Goal: Task Accomplishment & Management: Manage account settings

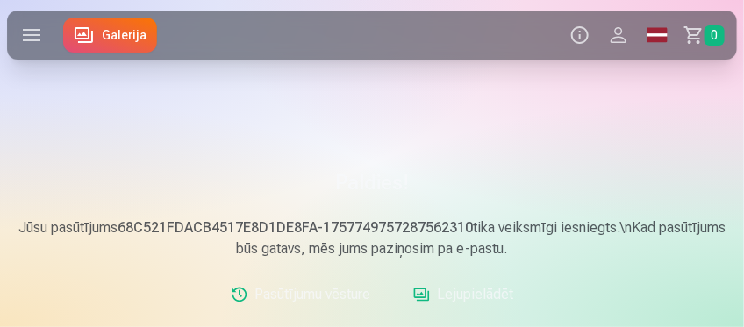
click at [31, 26] on label at bounding box center [31, 35] width 49 height 49
click at [615, 34] on button "Profils" at bounding box center [619, 35] width 39 height 49
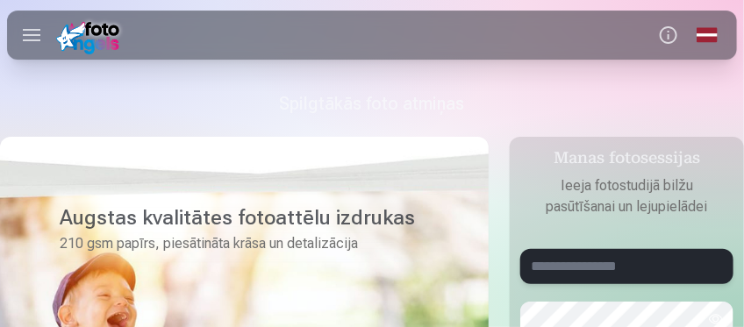
click at [569, 267] on input "text" at bounding box center [627, 266] width 213 height 35
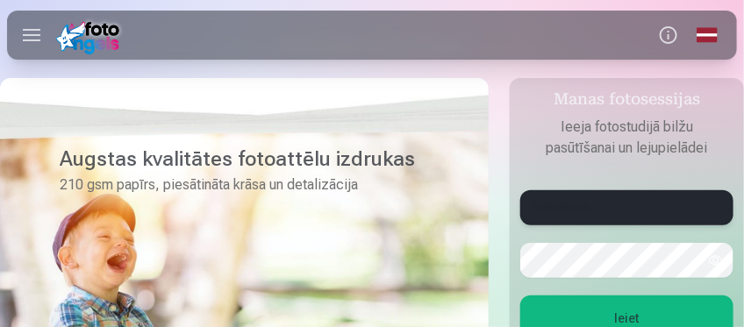
scroll to position [60, 0]
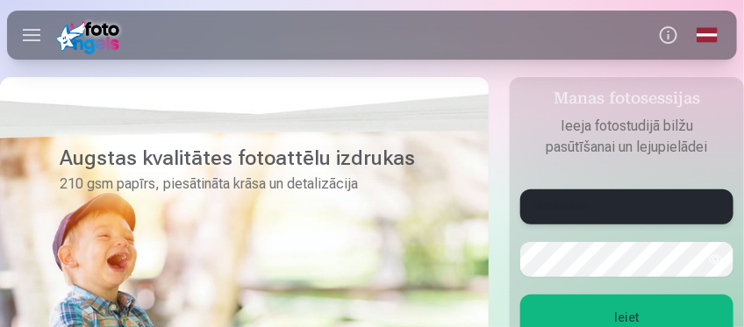
type input "**********"
click at [583, 313] on button "Ieiet" at bounding box center [627, 318] width 213 height 46
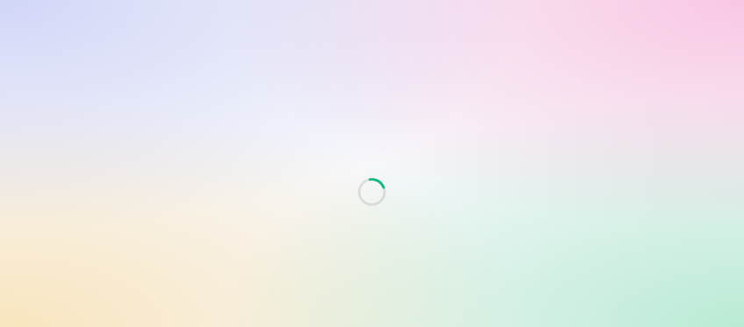
scroll to position [60, 0]
